Goal: Transaction & Acquisition: Book appointment/travel/reservation

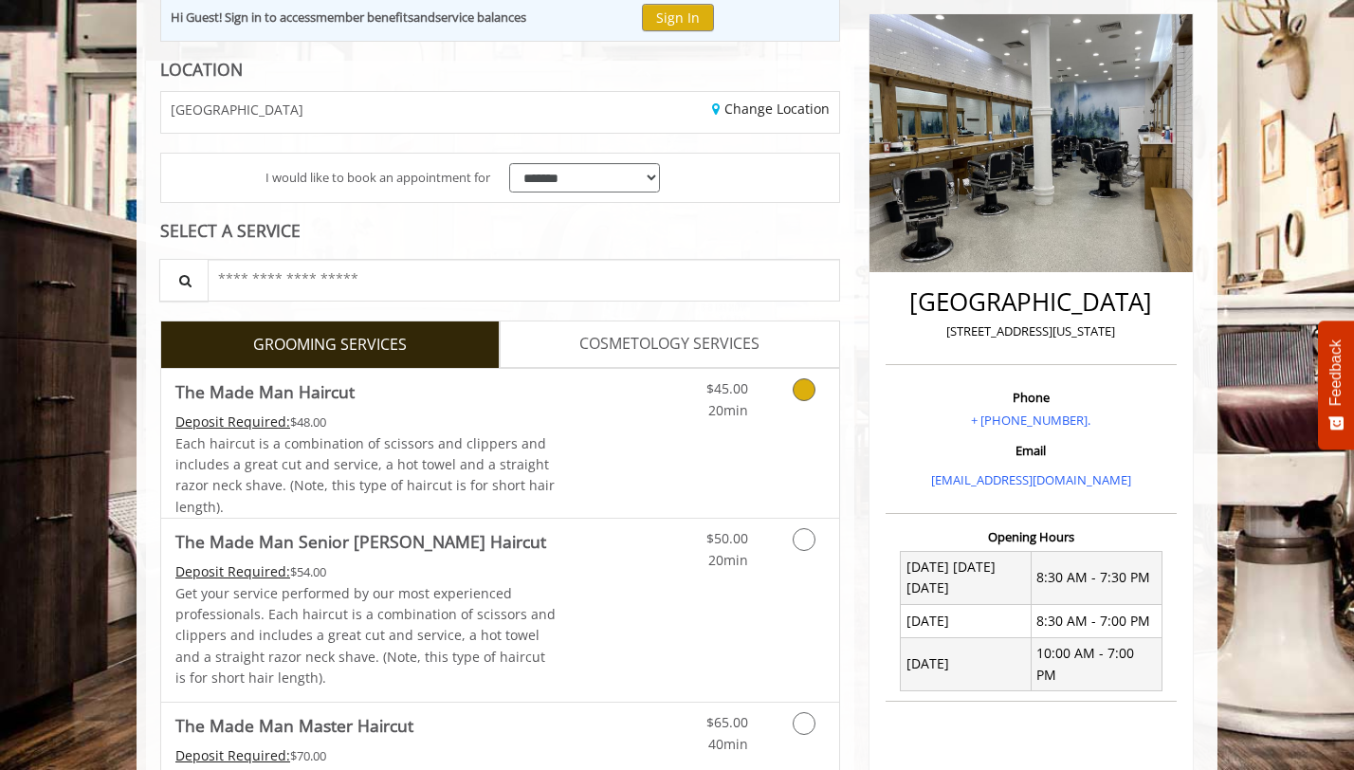
click at [631, 466] on link "Discounted Price" at bounding box center [613, 443] width 113 height 149
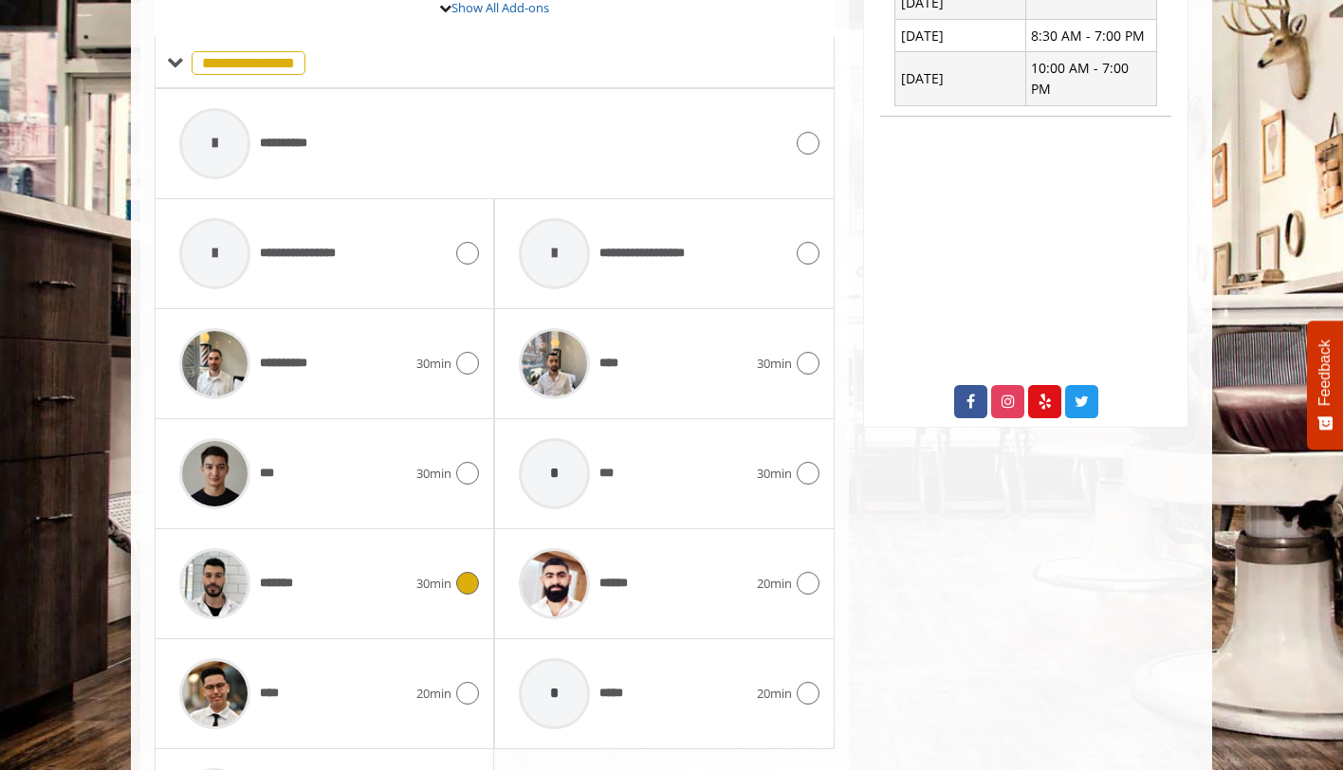
click at [274, 577] on span "*******" at bounding box center [281, 584] width 43 height 20
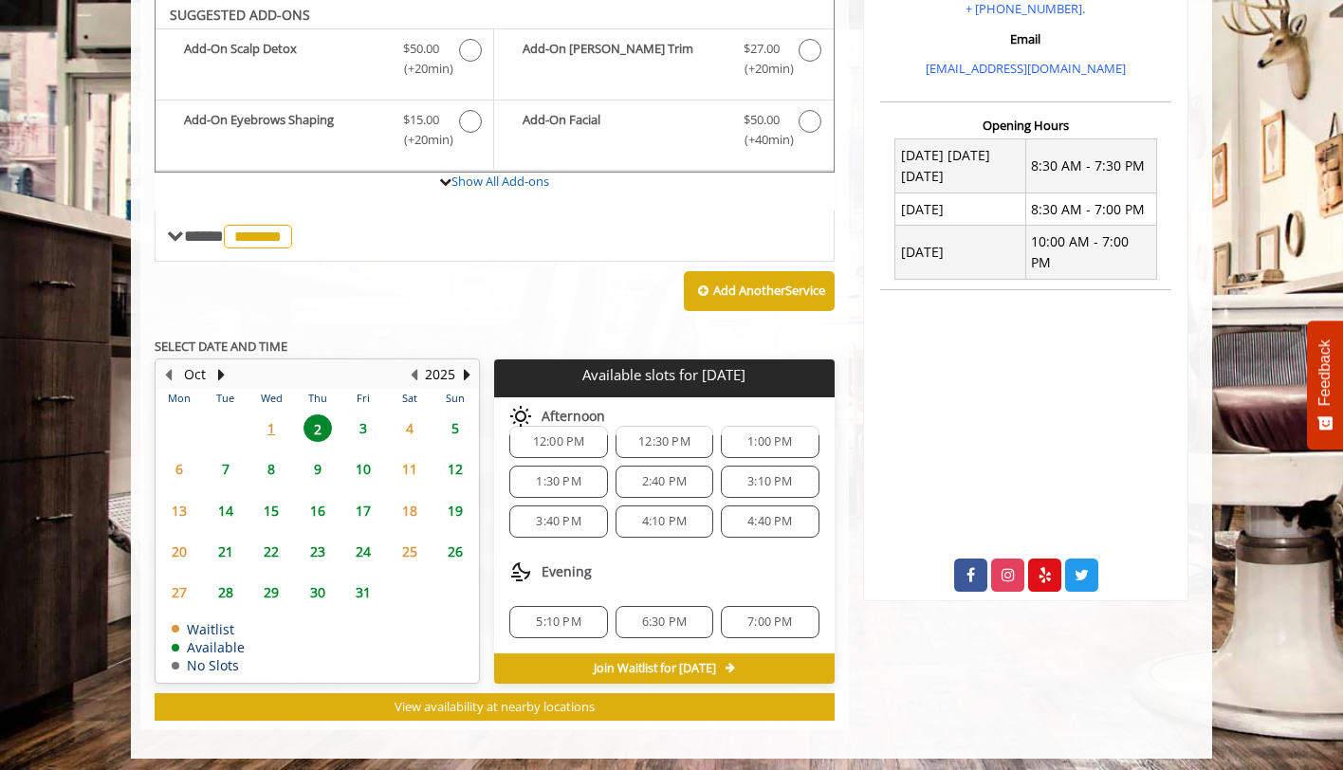
scroll to position [632, 0]
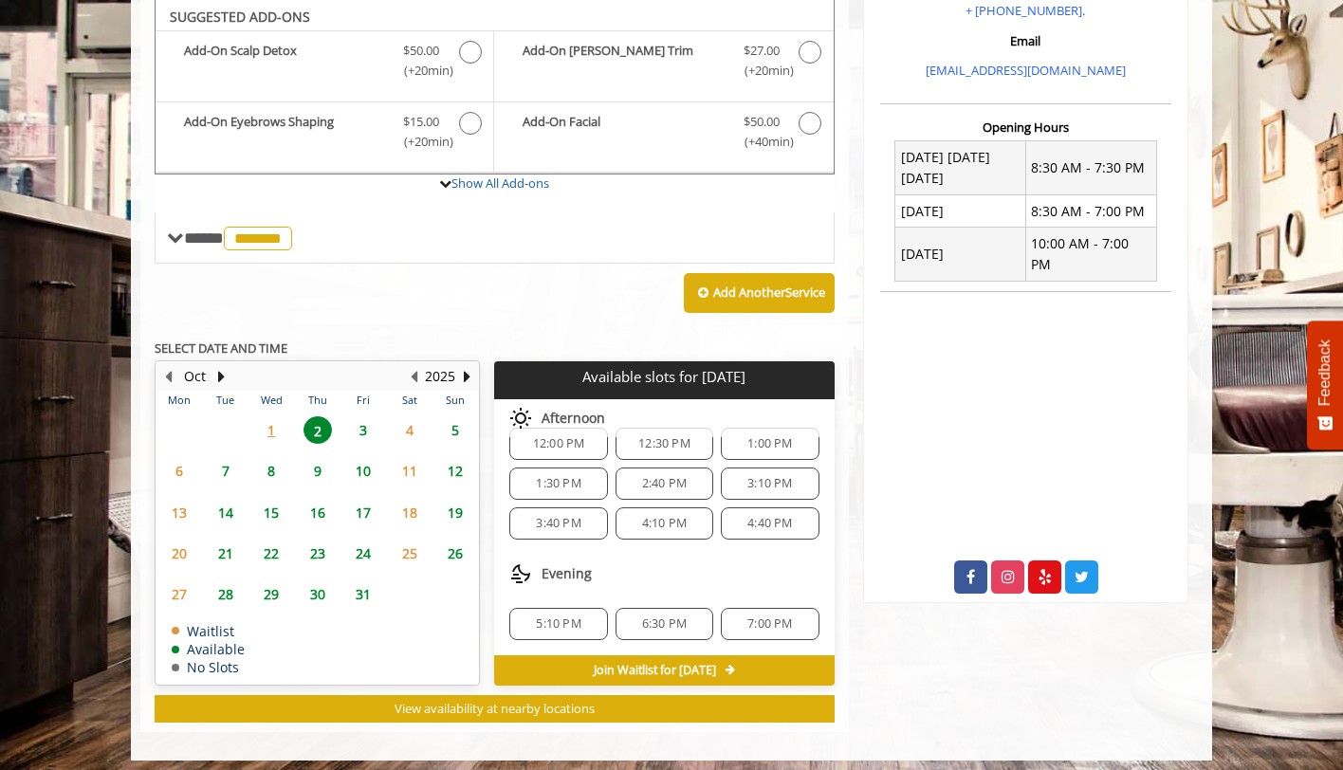
click at [780, 632] on div "7:00 PM" at bounding box center [770, 624] width 98 height 32
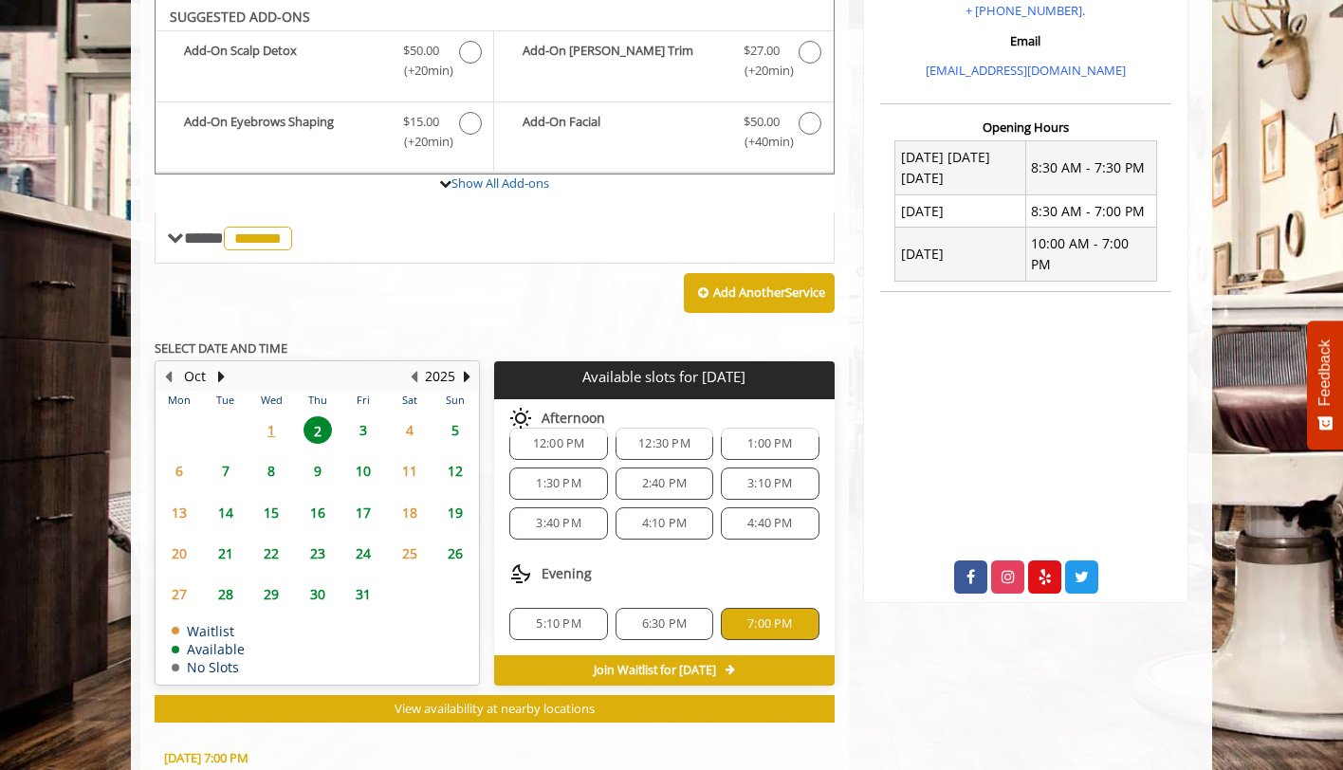
scroll to position [983, 0]
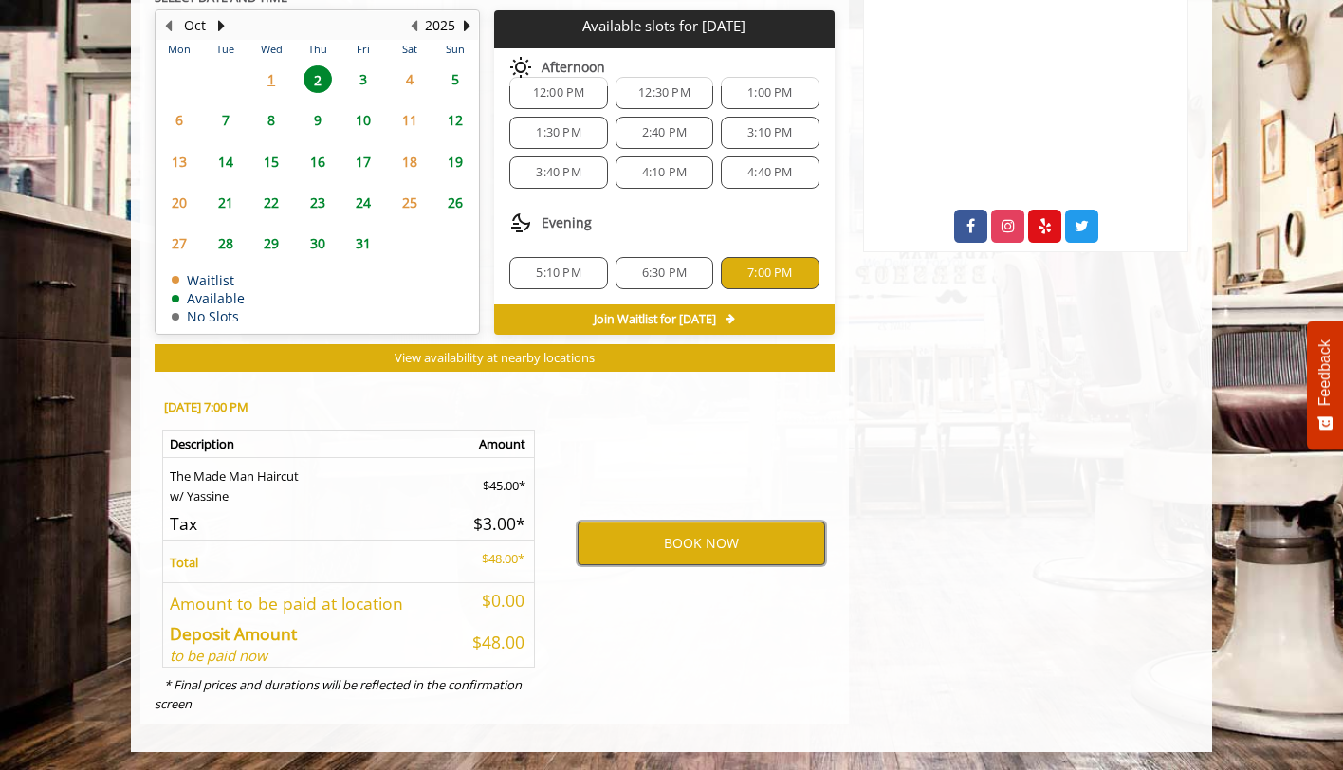
click at [699, 543] on button "BOOK NOW" at bounding box center [700, 544] width 247 height 44
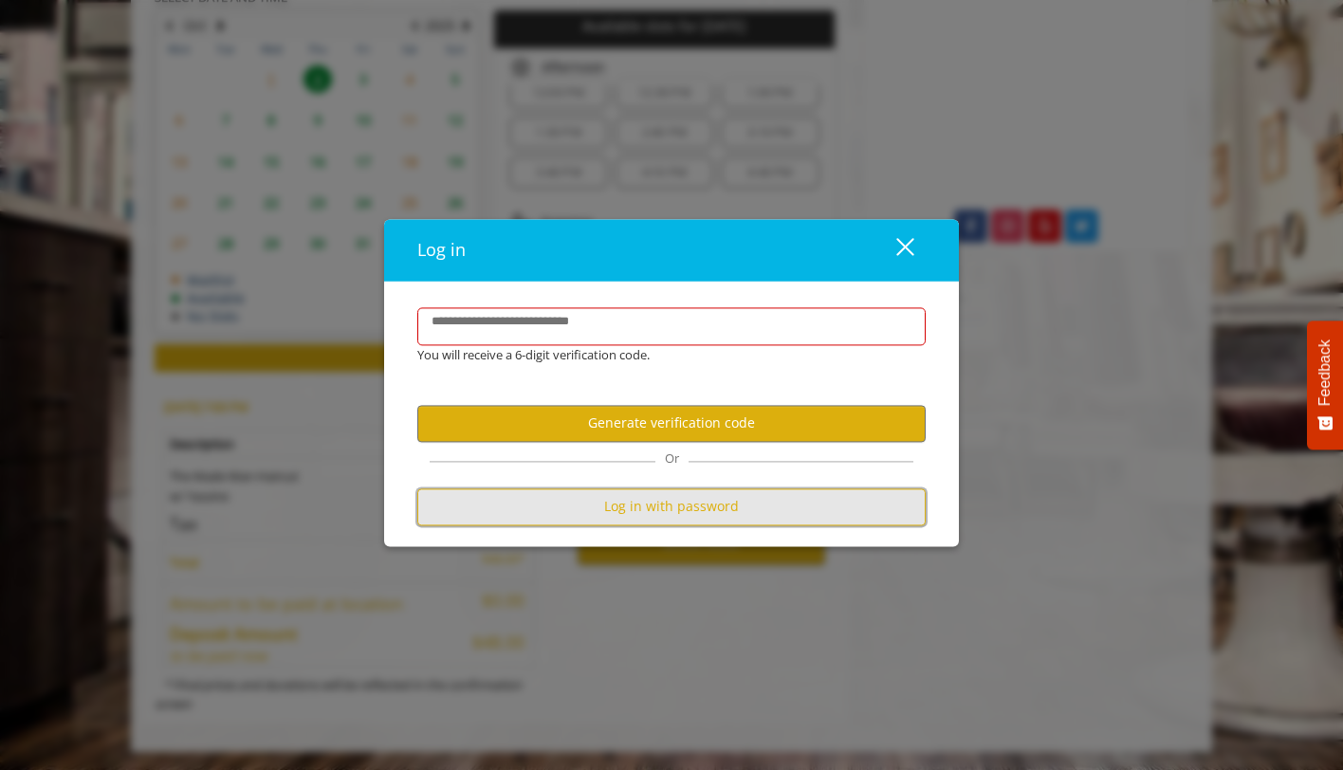
click at [713, 515] on button "Log in with password" at bounding box center [671, 506] width 508 height 37
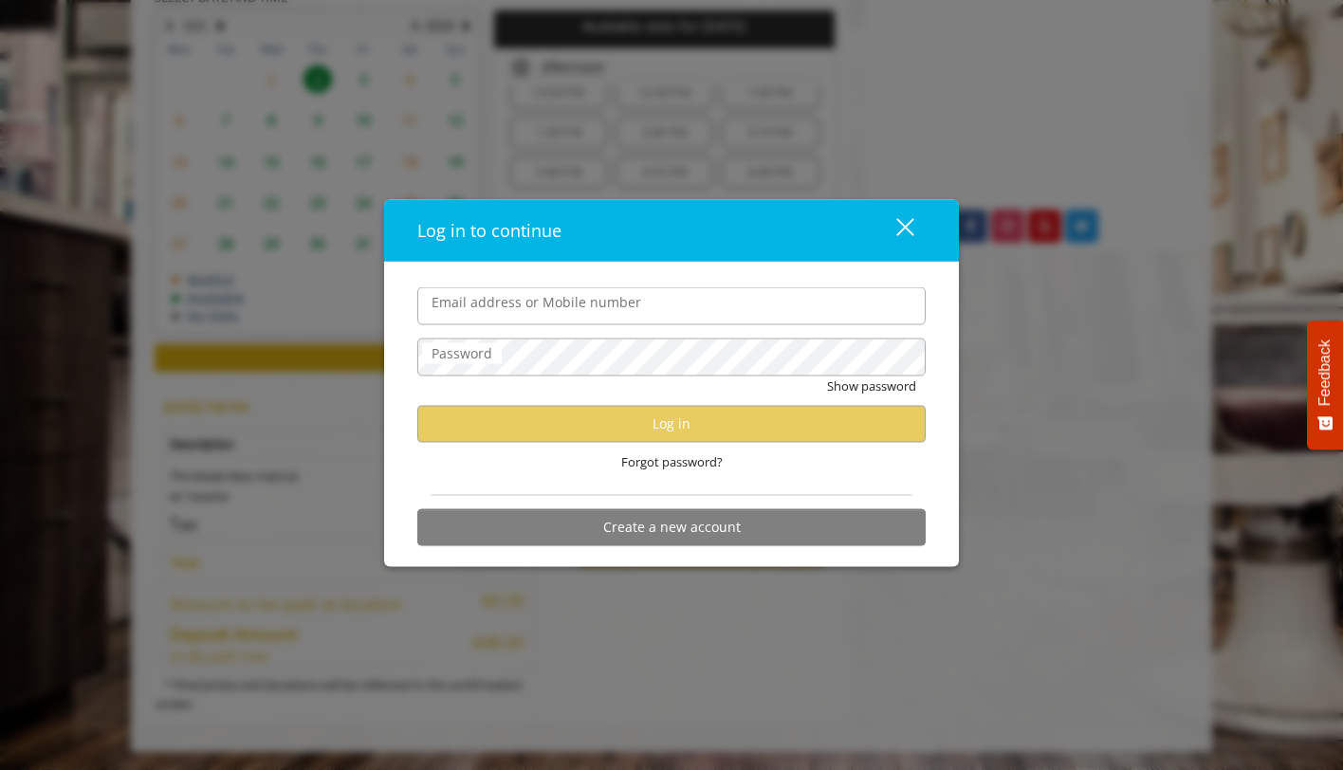
type input "**********"
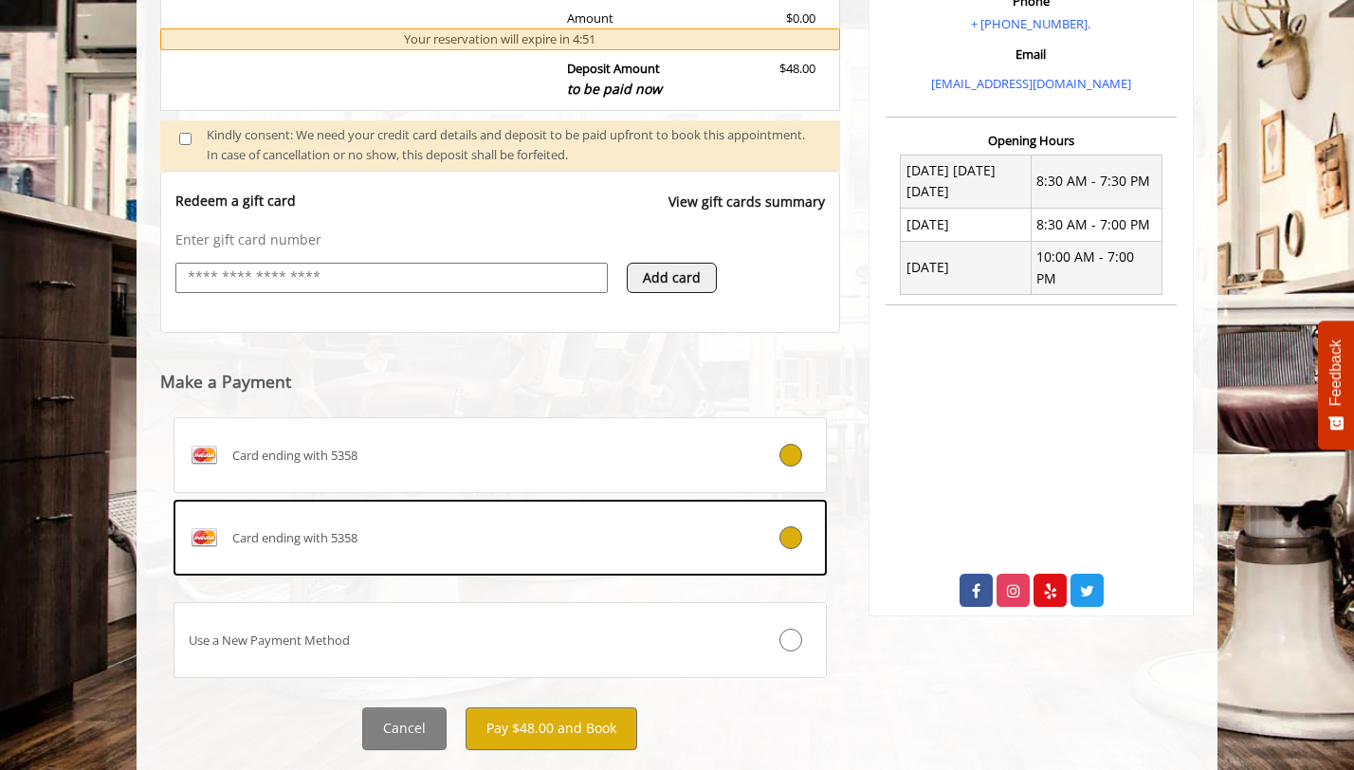
scroll to position [666, 0]
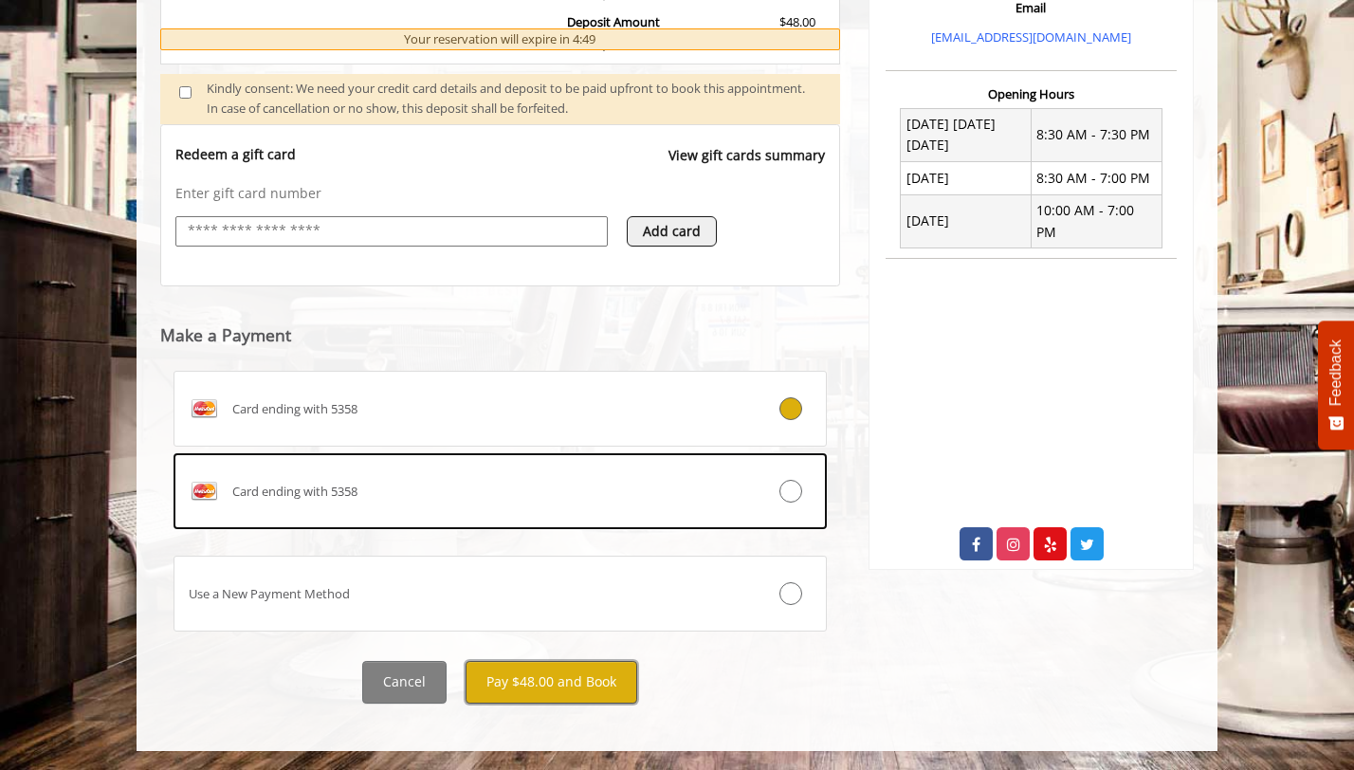
click at [593, 695] on button "Pay $48.00 and Book" at bounding box center [552, 682] width 172 height 43
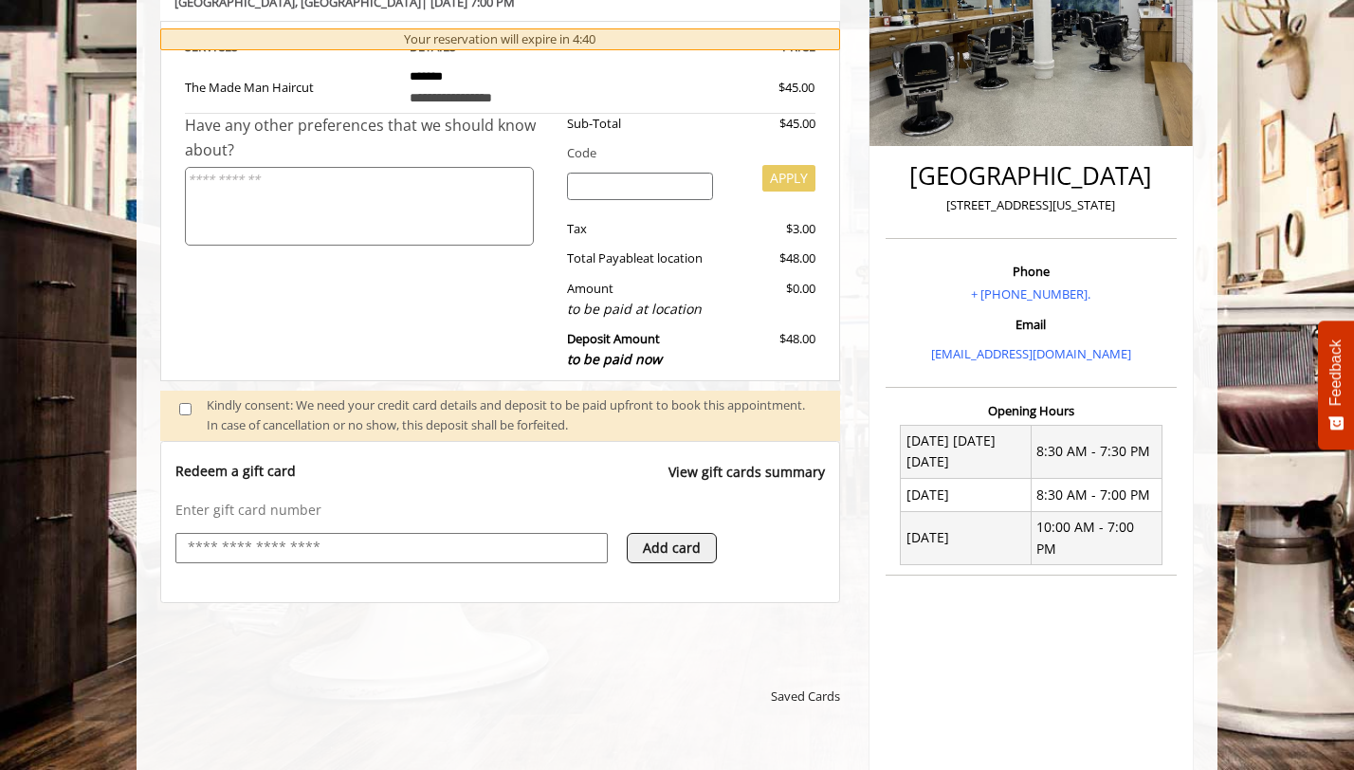
scroll to position [352, 0]
